Goal: Task Accomplishment & Management: Complete application form

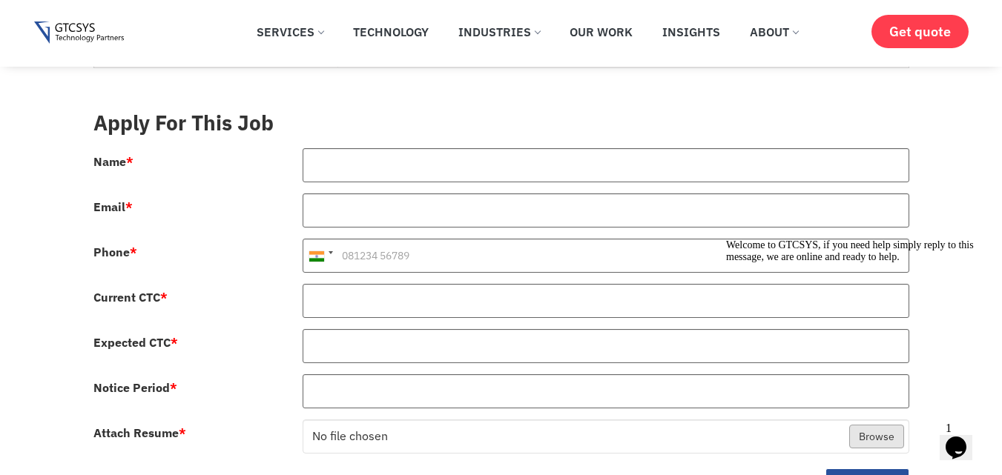
scroll to position [658, 0]
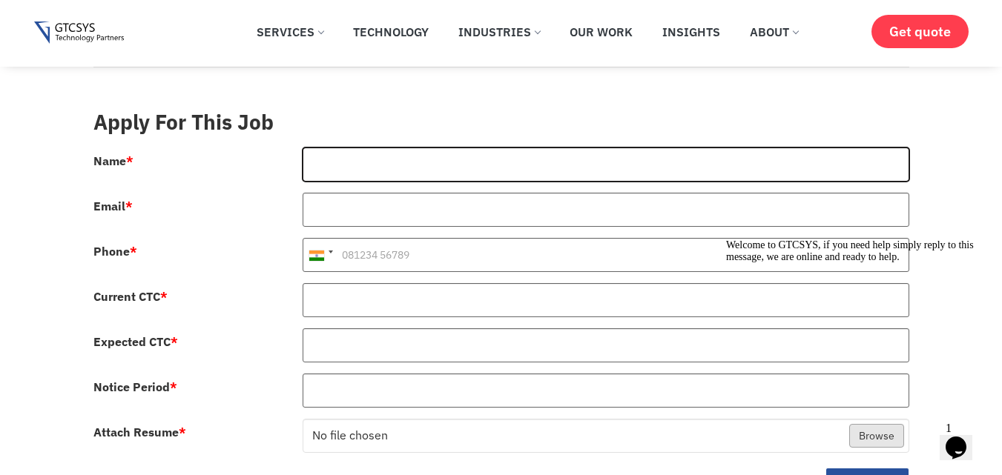
click at [367, 154] on input "Name *" at bounding box center [606, 165] width 607 height 34
type input "s"
type input "[PERSON_NAME]"
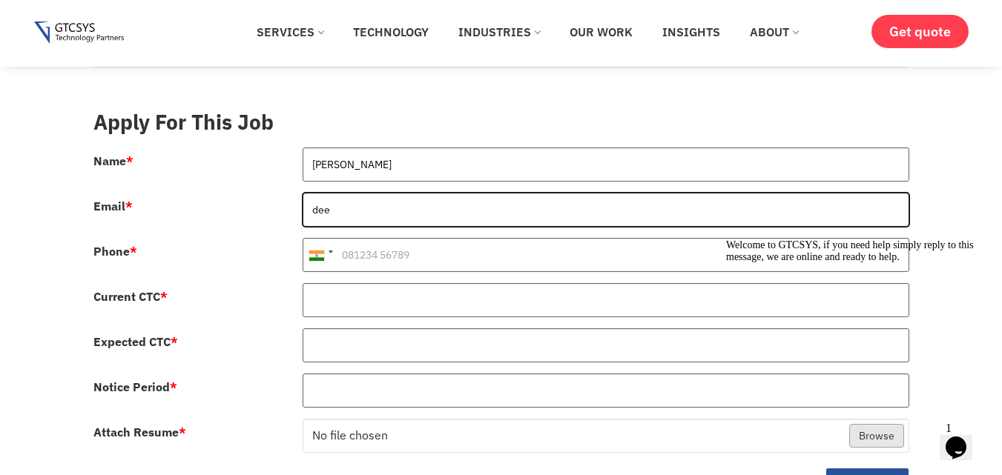
type input "[EMAIL_ADDRESS][DOMAIN_NAME]"
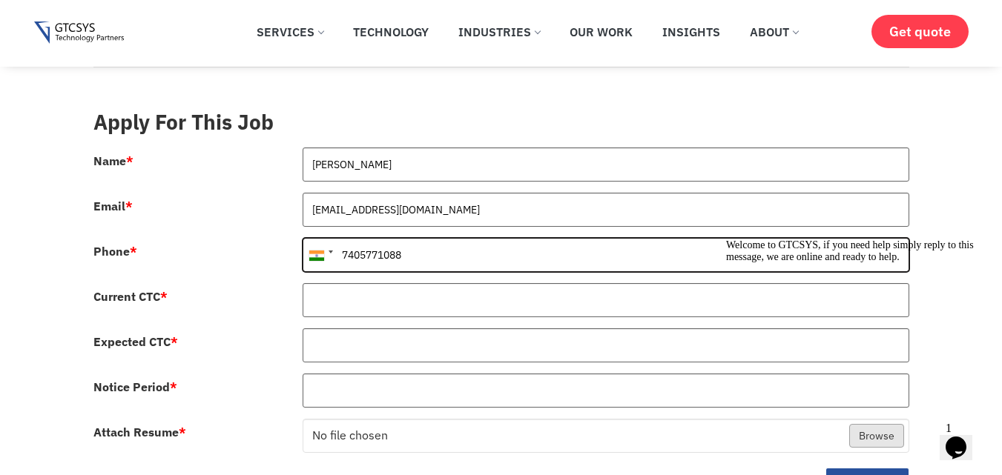
type input "7405771088"
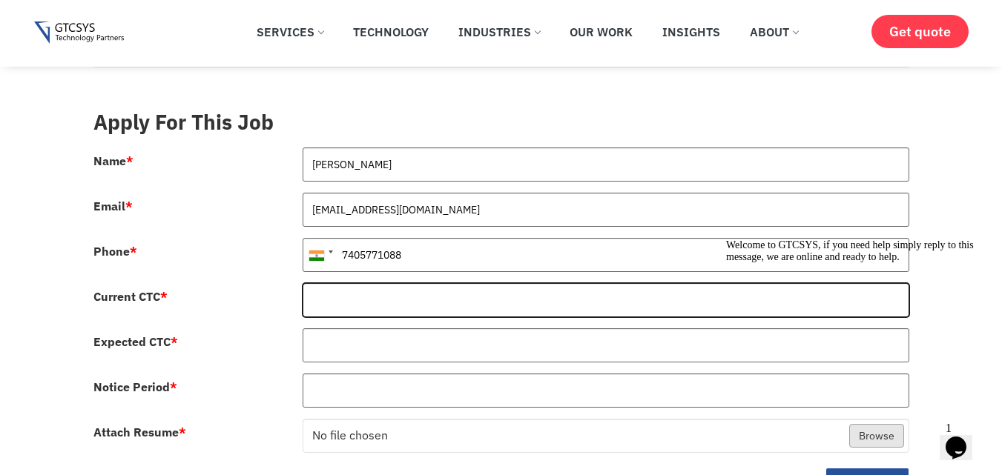
type input "5"
type input "660000"
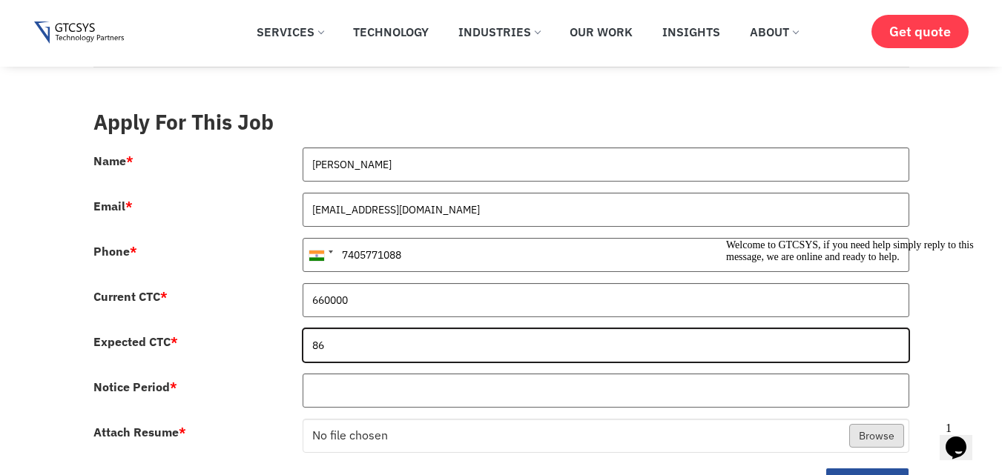
type input "860000"
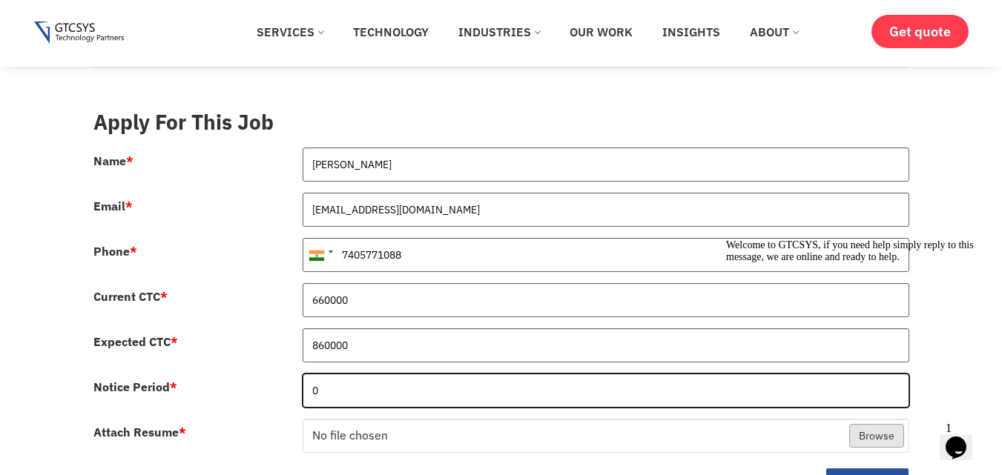
type input "0"
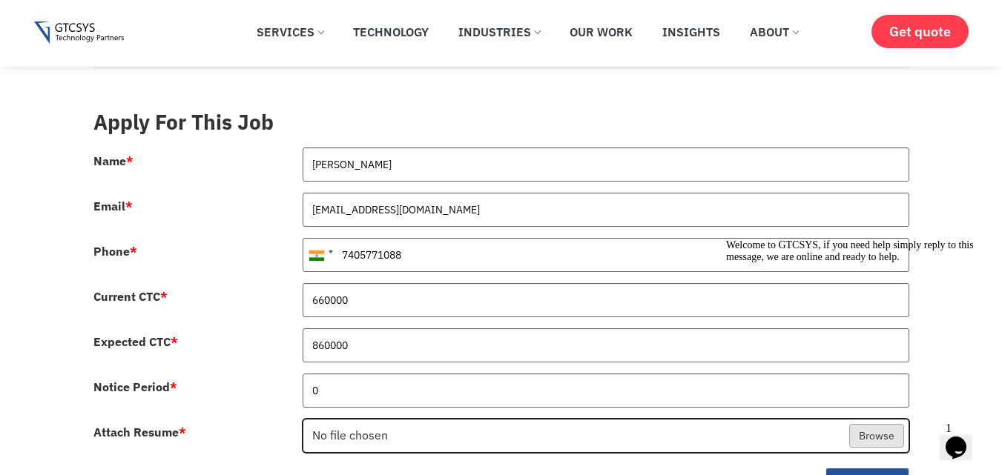
click at [303, 420] on input "Attach Resume *" at bounding box center [605, 437] width 605 height 34
type input "C:\fakepath\Deelip_Nandaniya_Angular_Resume.pdf"
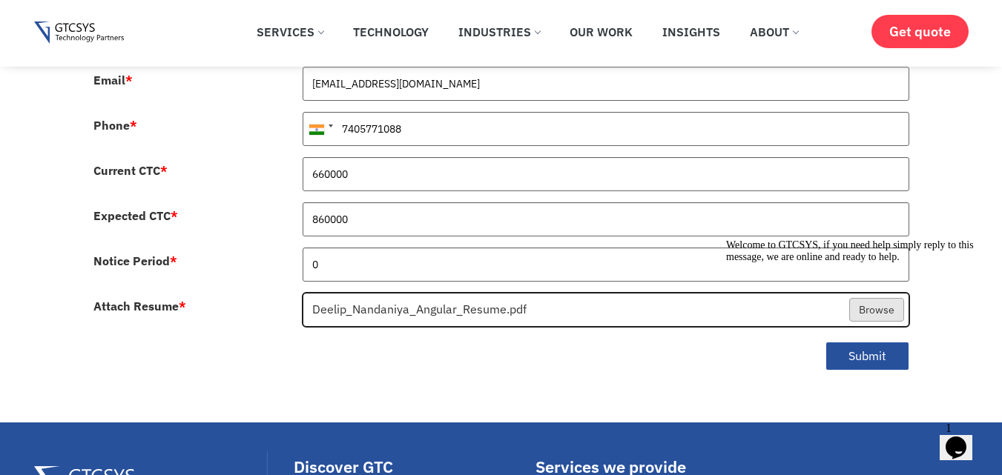
scroll to position [845, 0]
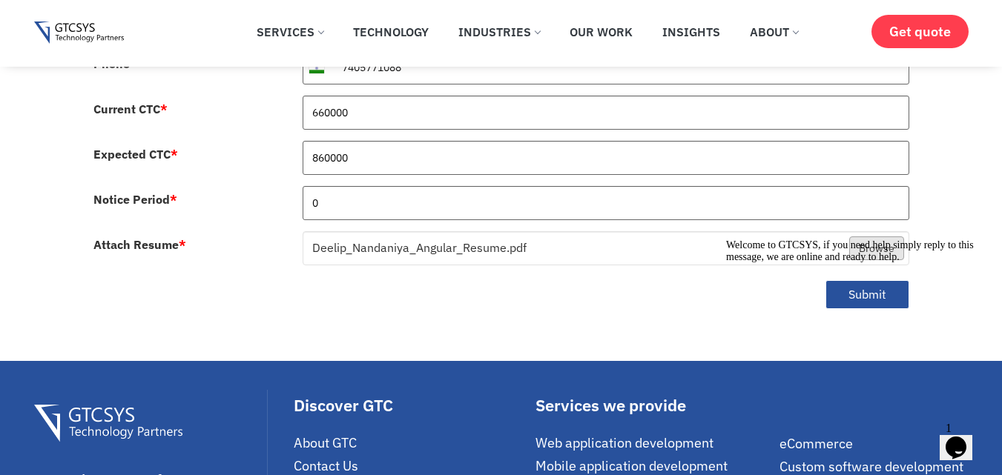
click at [845, 263] on div "Welcome to GTCSYS, if you need help simply reply to this message, we are online…" at bounding box center [859, 251] width 267 height 24
click at [726, 239] on icon "Chat attention grabber" at bounding box center [726, 239] width 0 height 0
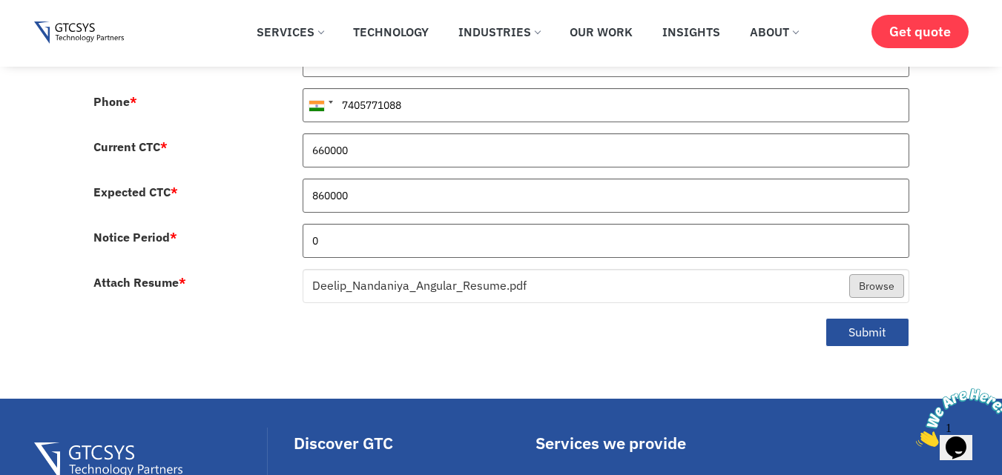
scroll to position [825, 0]
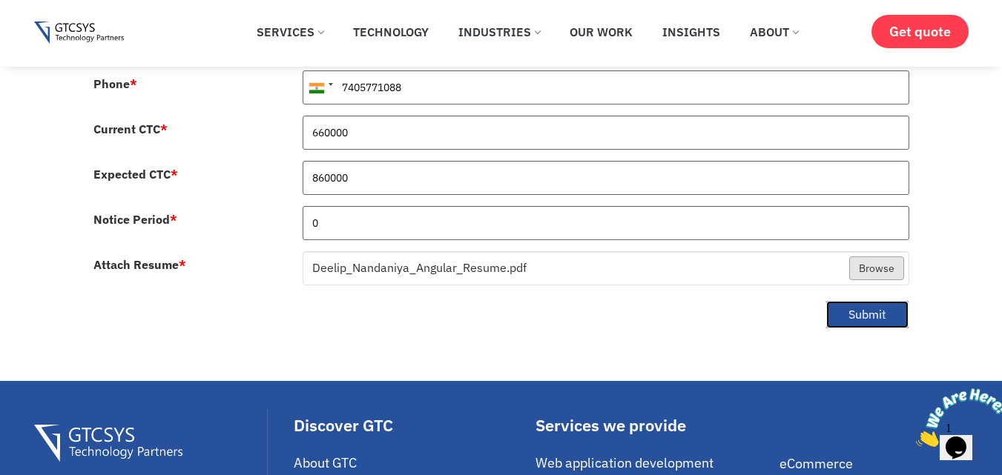
click at [885, 300] on button "Submit" at bounding box center [867, 314] width 84 height 29
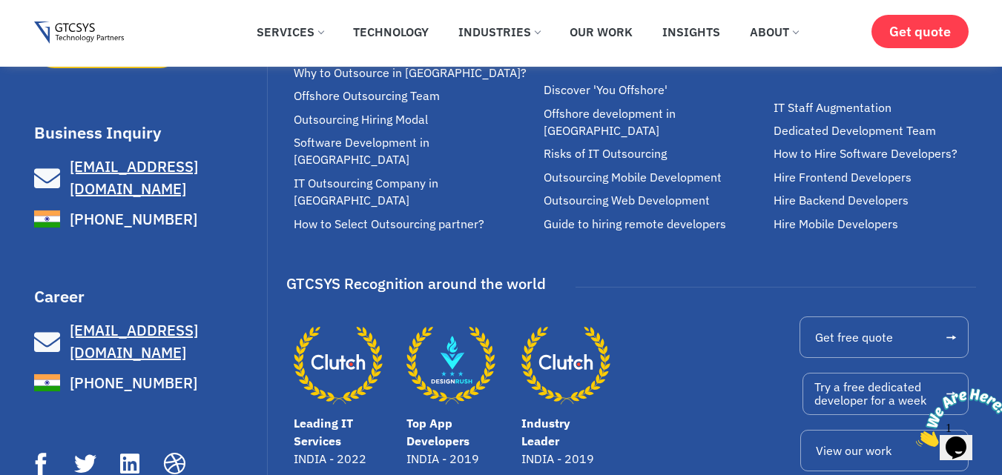
scroll to position [1087, 0]
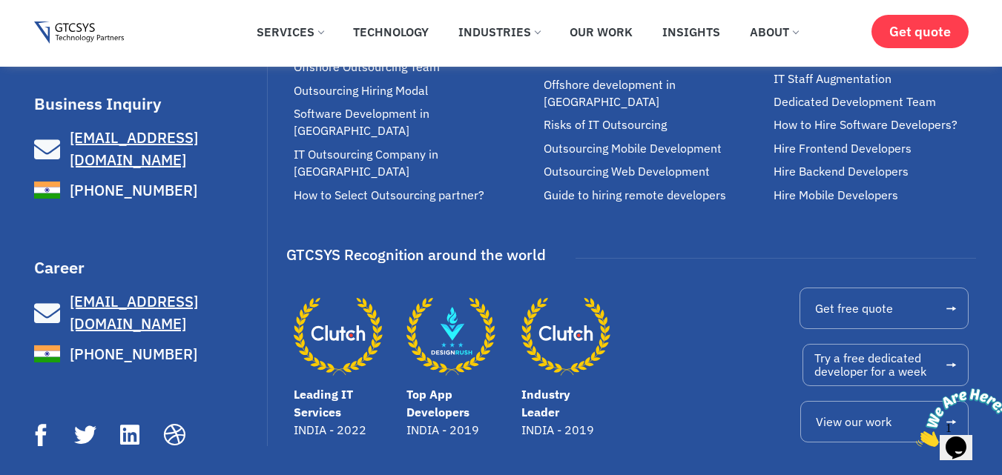
click at [916, 437] on icon "Close" at bounding box center [916, 443] width 0 height 13
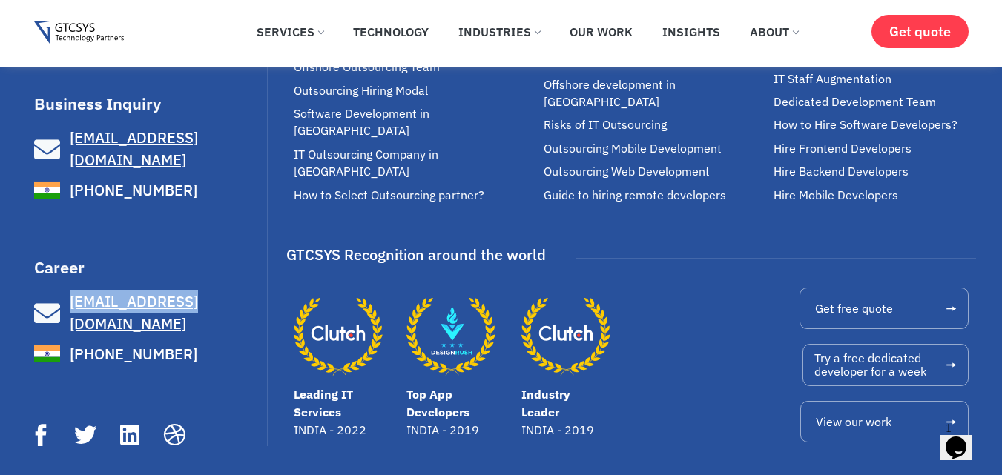
drag, startPoint x: 5, startPoint y: 257, endPoint x: 200, endPoint y: 270, distance: 195.4
click at [200, 270] on div "We make great software applications for your customers and teams to do its best…" at bounding box center [501, 117] width 1002 height 713
copy link "[EMAIL_ADDRESS][DOMAIN_NAME]"
